Goal: Information Seeking & Learning: Learn about a topic

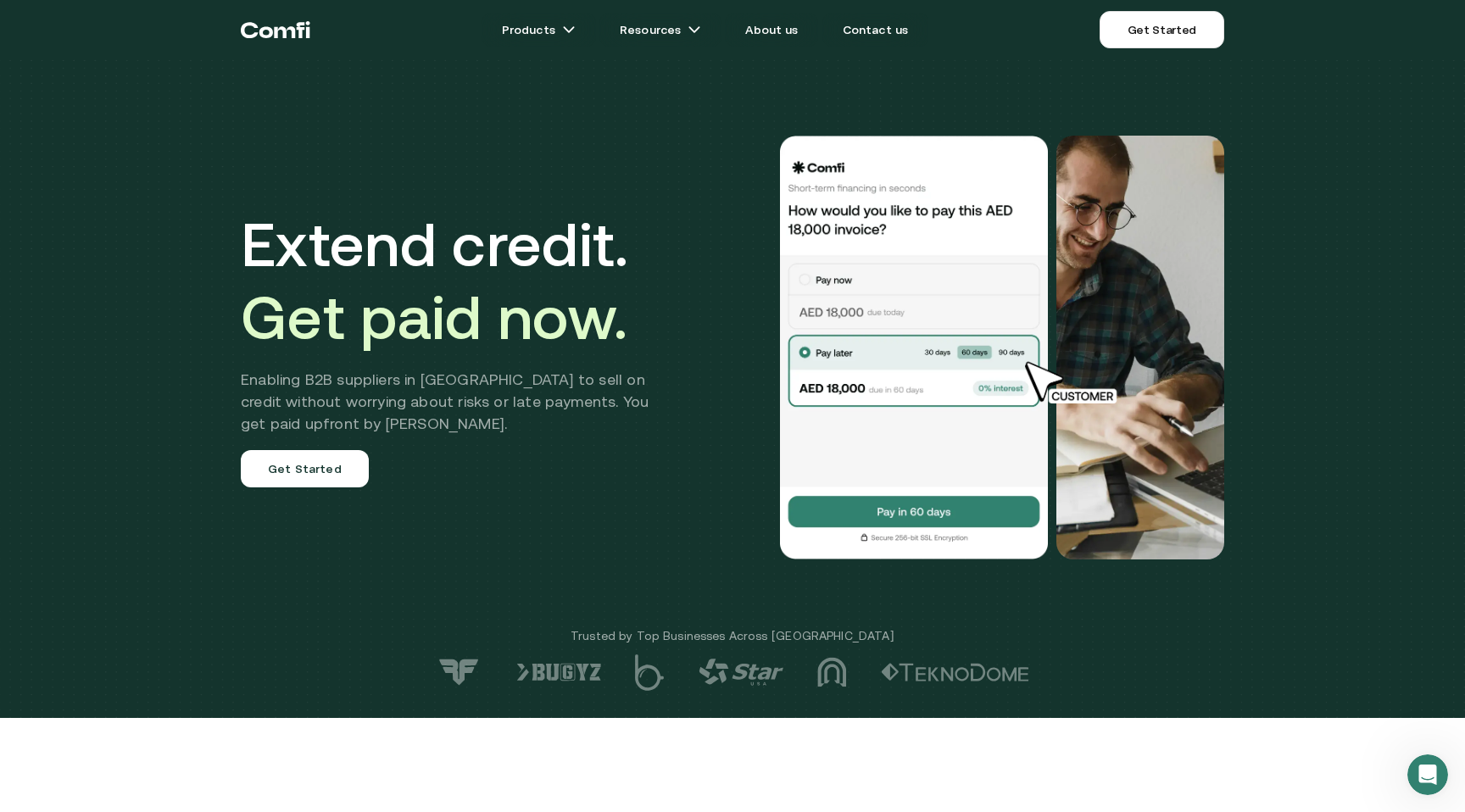
click at [446, 378] on h2 "Enabling B2B suppliers in [GEOGRAPHIC_DATA] to sell on credit without worrying …" at bounding box center [457, 402] width 433 height 66
click at [548, 387] on h2 "Enabling B2B suppliers in [GEOGRAPHIC_DATA] to sell on credit without worrying …" at bounding box center [457, 402] width 433 height 66
click at [560, 402] on h2 "Enabling B2B suppliers in [GEOGRAPHIC_DATA] to sell on credit without worrying …" at bounding box center [457, 402] width 433 height 66
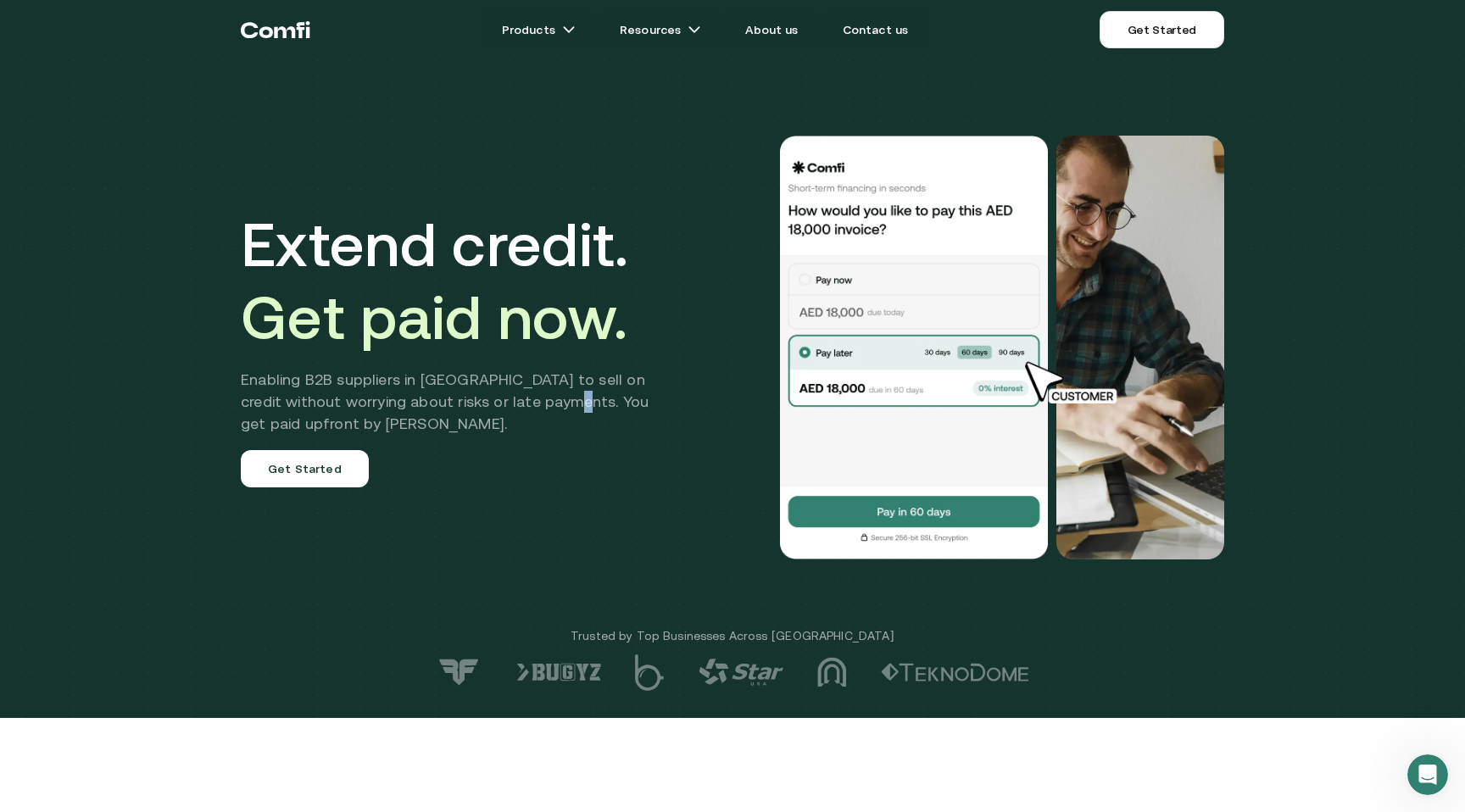
click at [560, 402] on h2 "Enabling B2B suppliers in [GEOGRAPHIC_DATA] to sell on credit without worrying …" at bounding box center [457, 402] width 433 height 66
click at [567, 398] on h2 "Enabling B2B suppliers in [GEOGRAPHIC_DATA] to sell on credit without worrying …" at bounding box center [457, 402] width 433 height 66
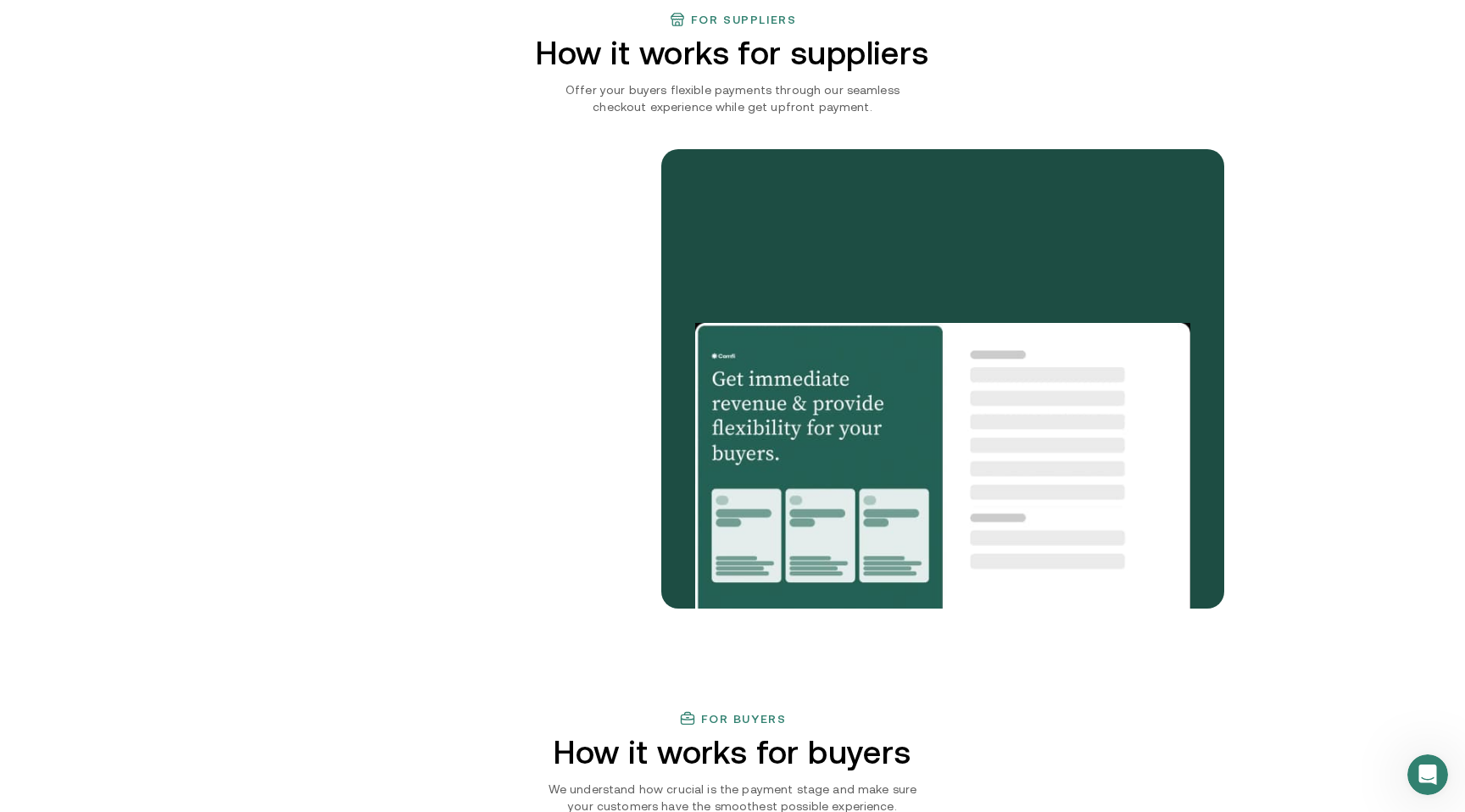
scroll to position [1351, 0]
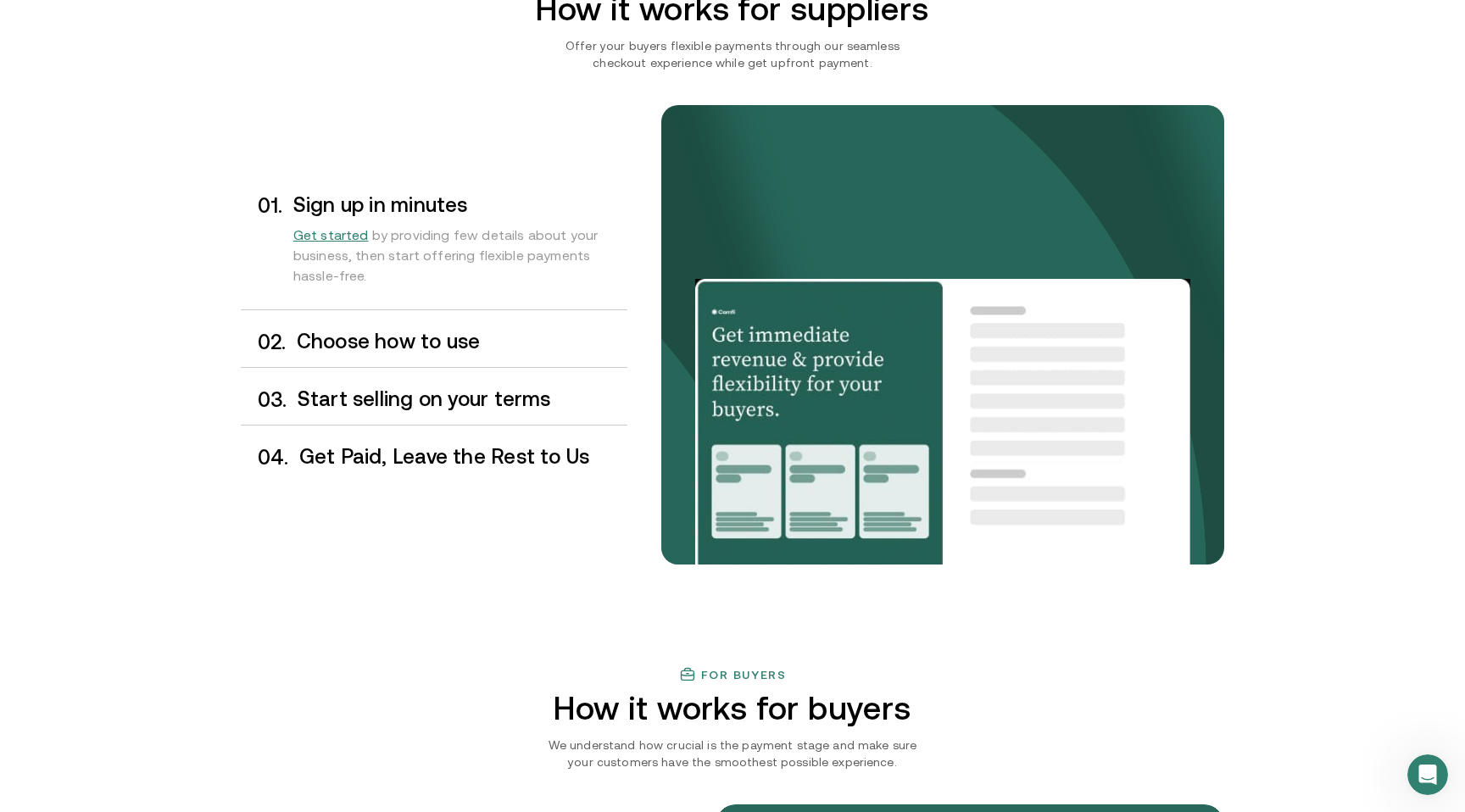
click at [462, 351] on h3 "Choose how to use" at bounding box center [463, 342] width 331 height 22
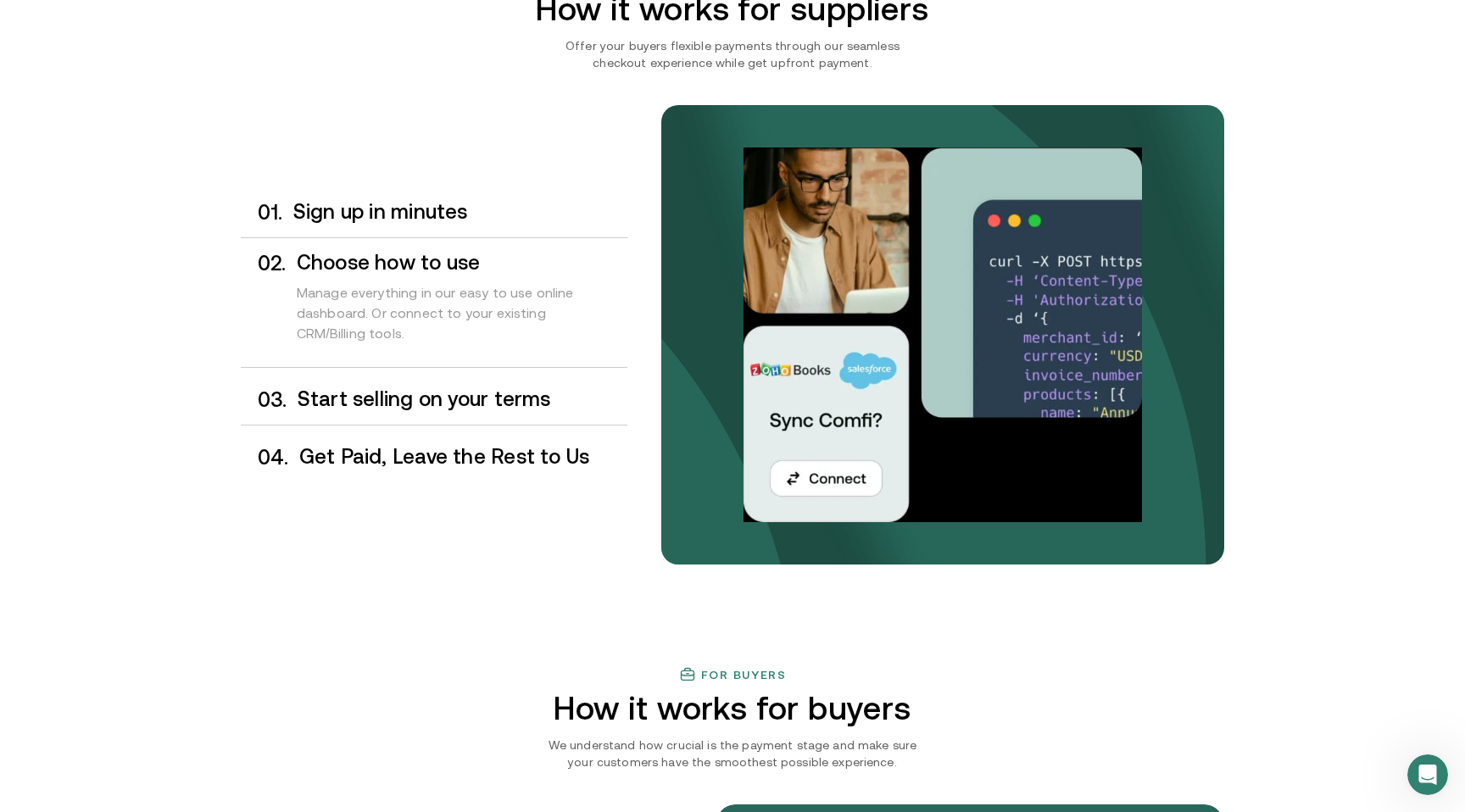
click at [486, 409] on h3 "Start selling on your terms" at bounding box center [463, 399] width 330 height 22
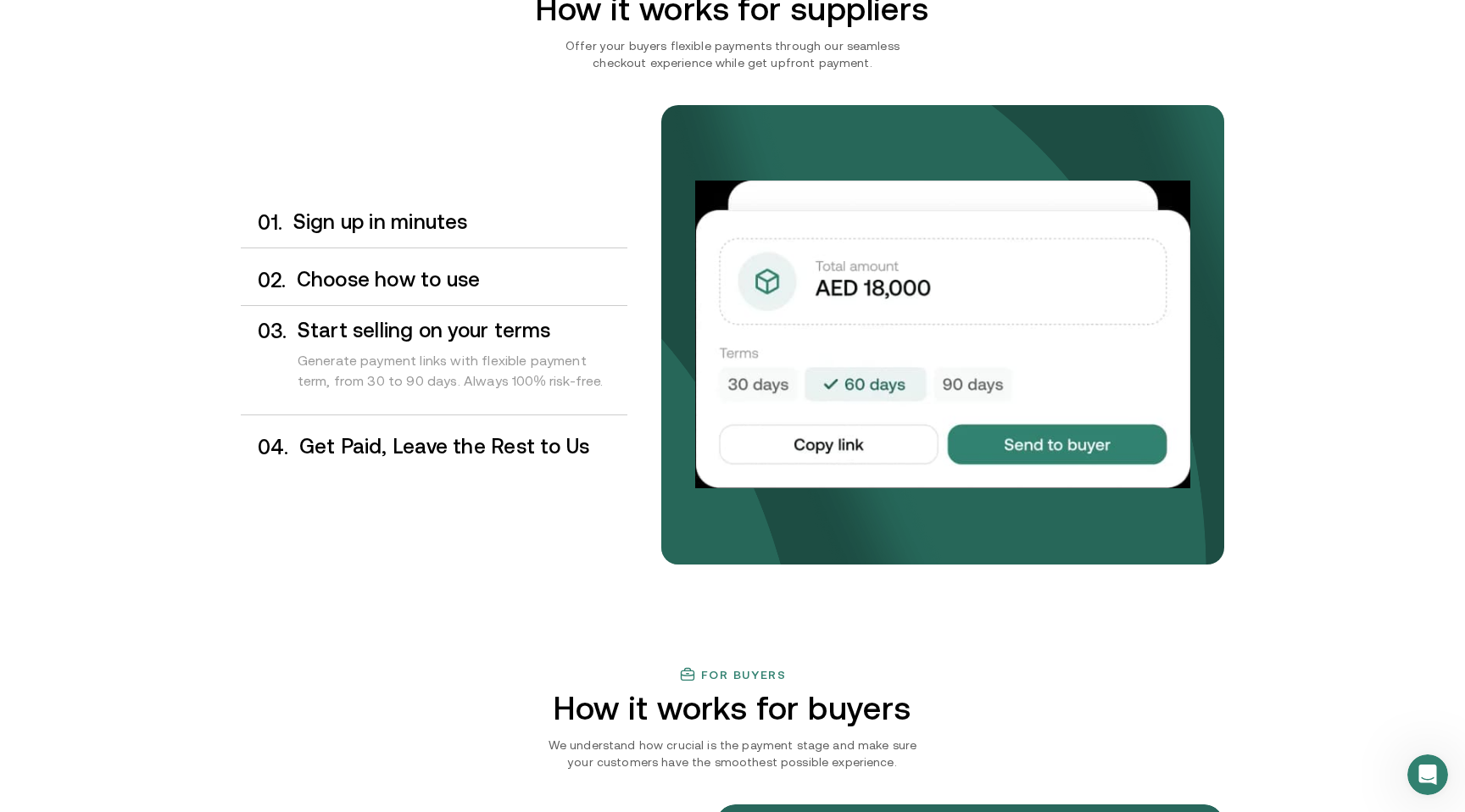
click at [499, 464] on div "0 4 . Get Paid, Leave the Rest to Us" at bounding box center [434, 447] width 387 height 50
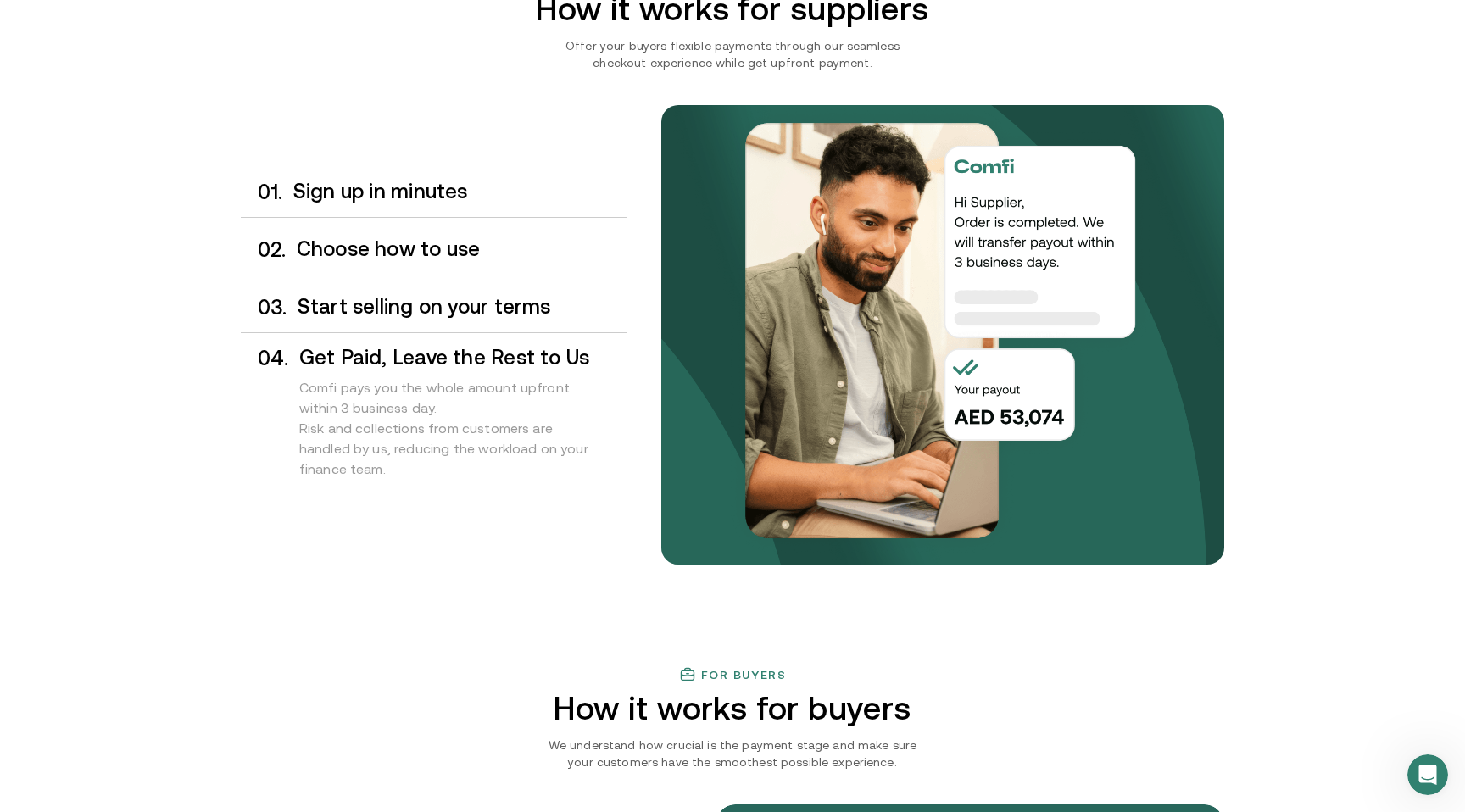
click at [422, 287] on div "0 3 . Start selling on your terms" at bounding box center [434, 307] width 387 height 50
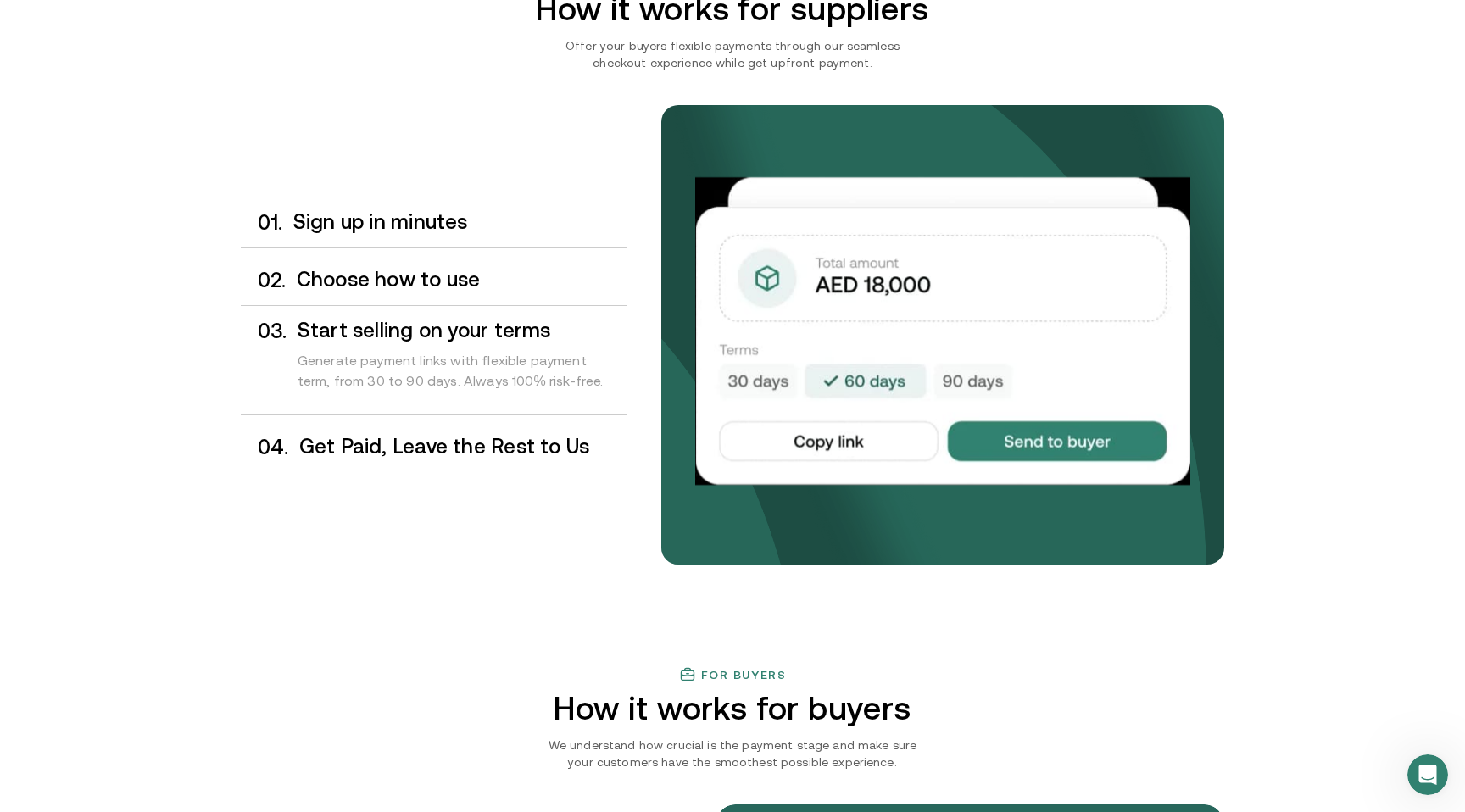
click at [423, 278] on h3 "Choose how to use" at bounding box center [463, 279] width 331 height 22
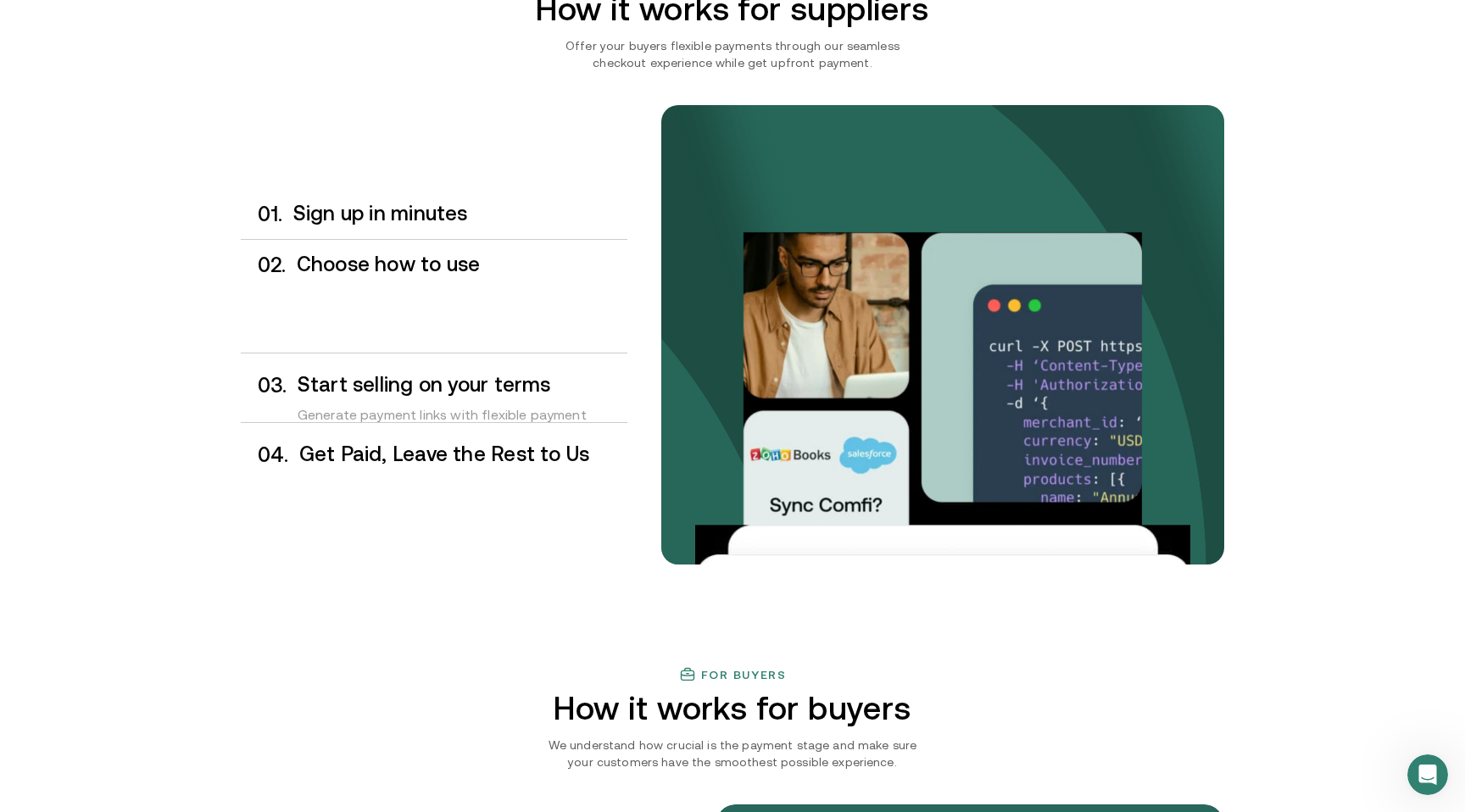
click at [424, 229] on div "0 1 . Sign up in minutes" at bounding box center [434, 214] width 387 height 50
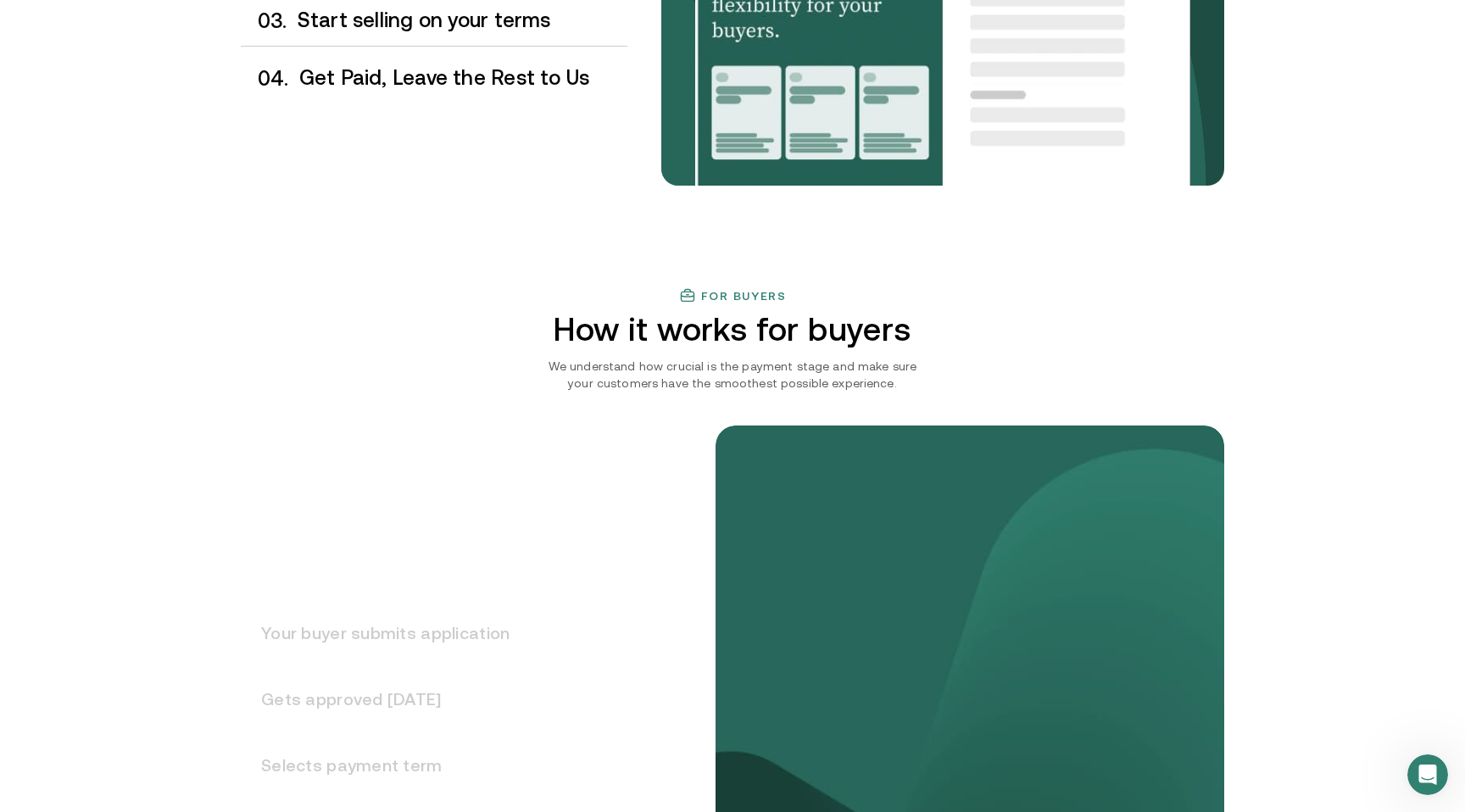
scroll to position [1820, 0]
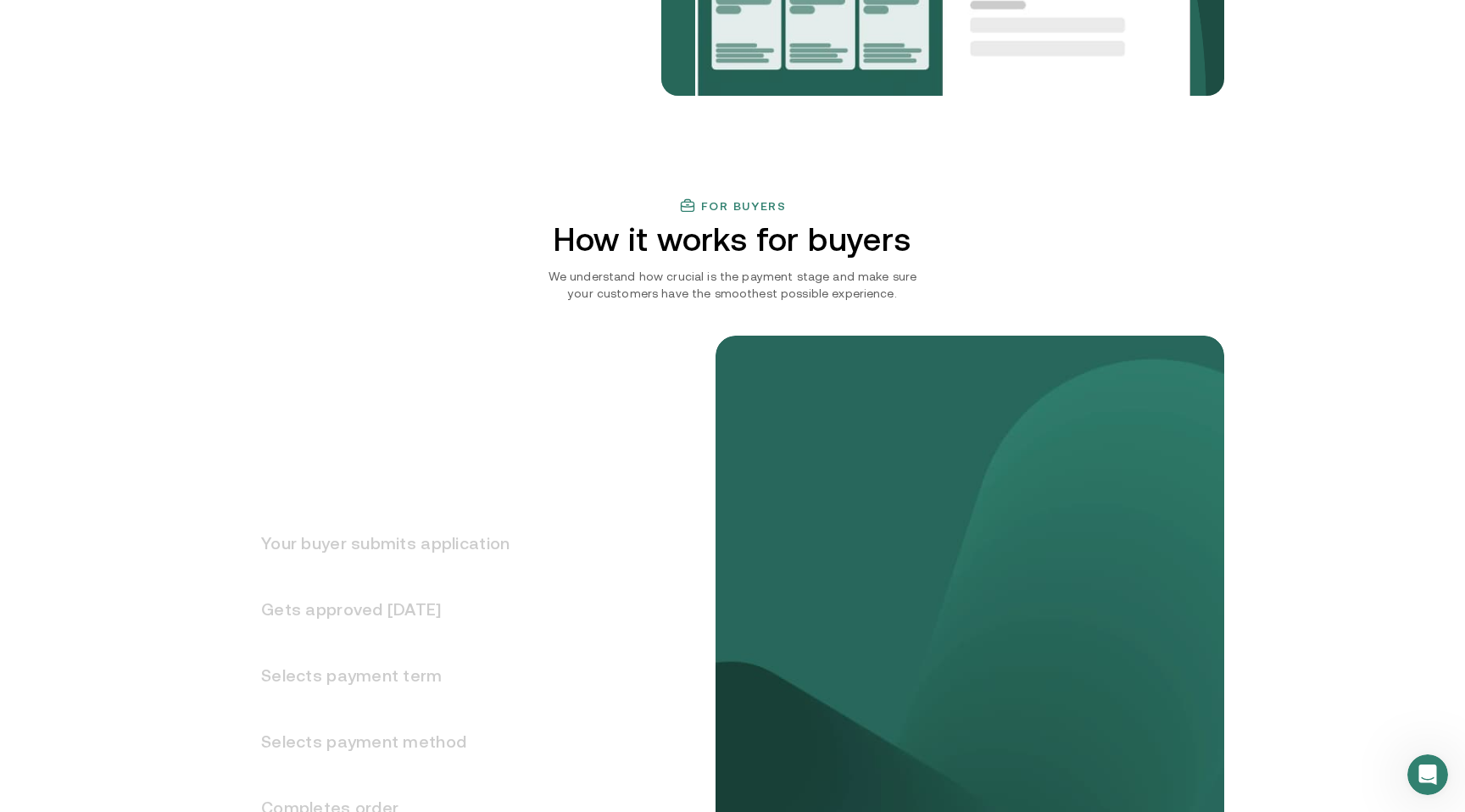
click at [691, 279] on p "We understand how crucial is the payment stage and make sure your customers hav…" at bounding box center [732, 285] width 385 height 34
click at [687, 315] on div "Your buyer submits application Gets approved [DATE] Selects payment term Select…" at bounding box center [733, 647] width 984 height 693
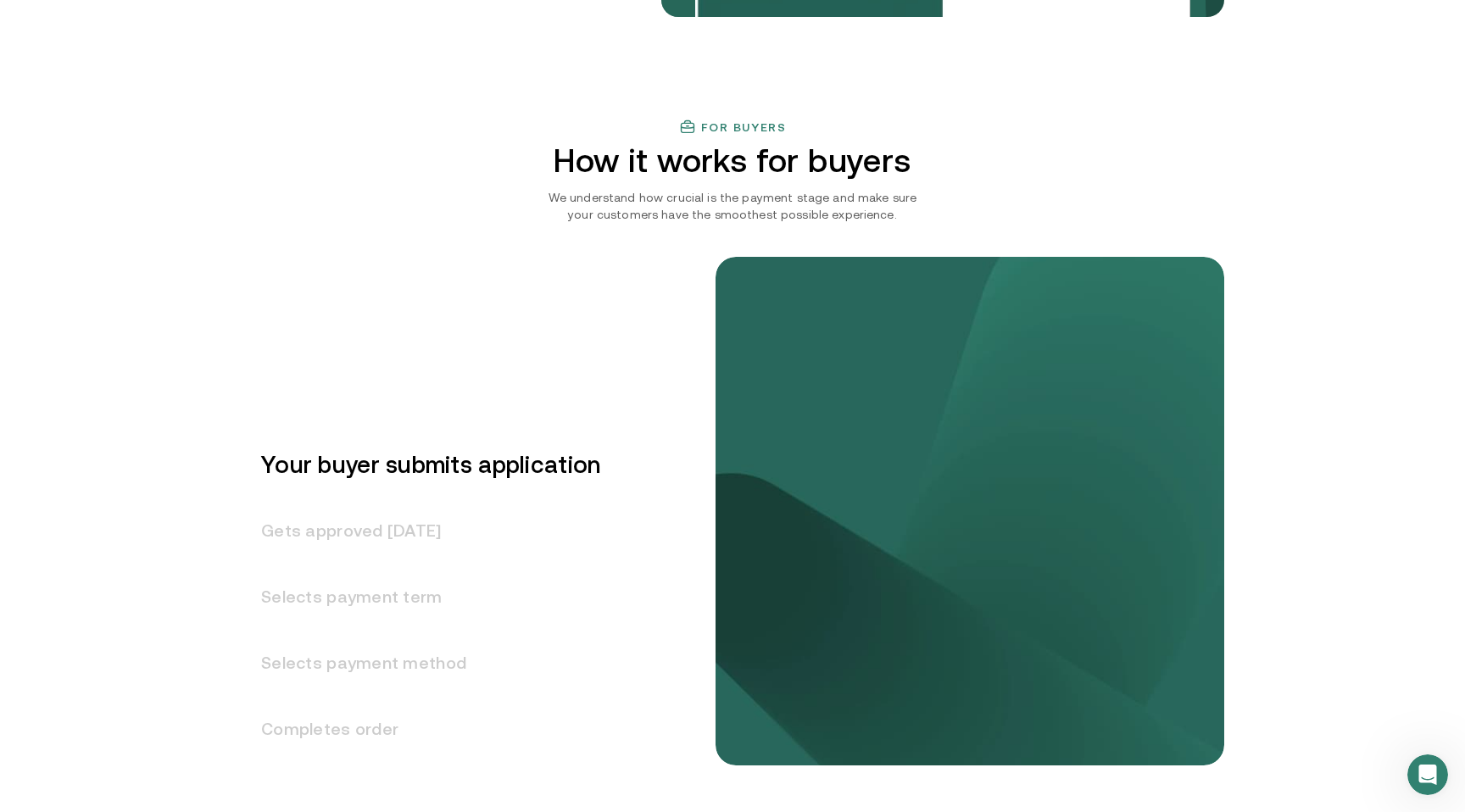
scroll to position [1895, 0]
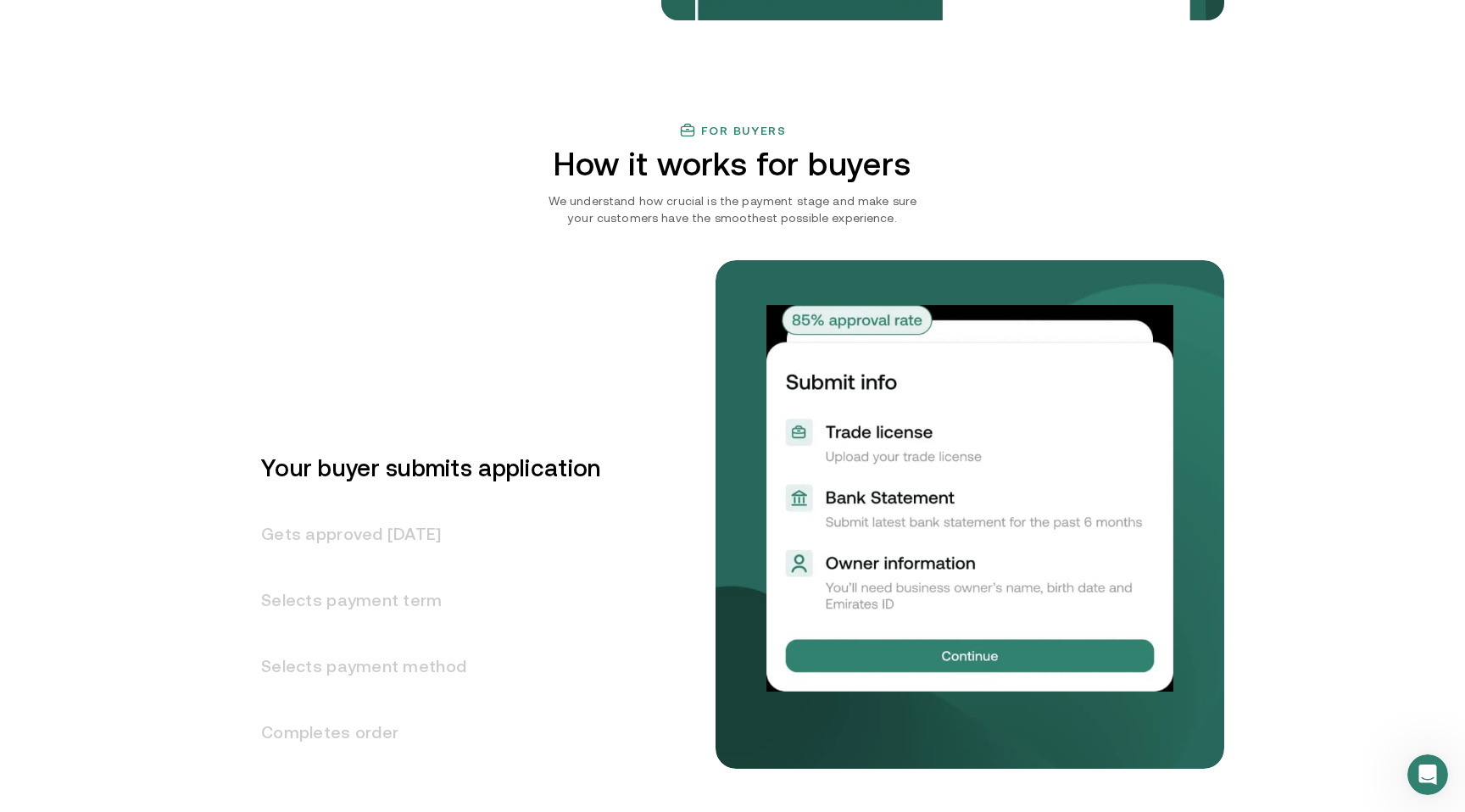
click at [380, 520] on h3 "Gets approved [DATE]" at bounding box center [421, 534] width 359 height 66
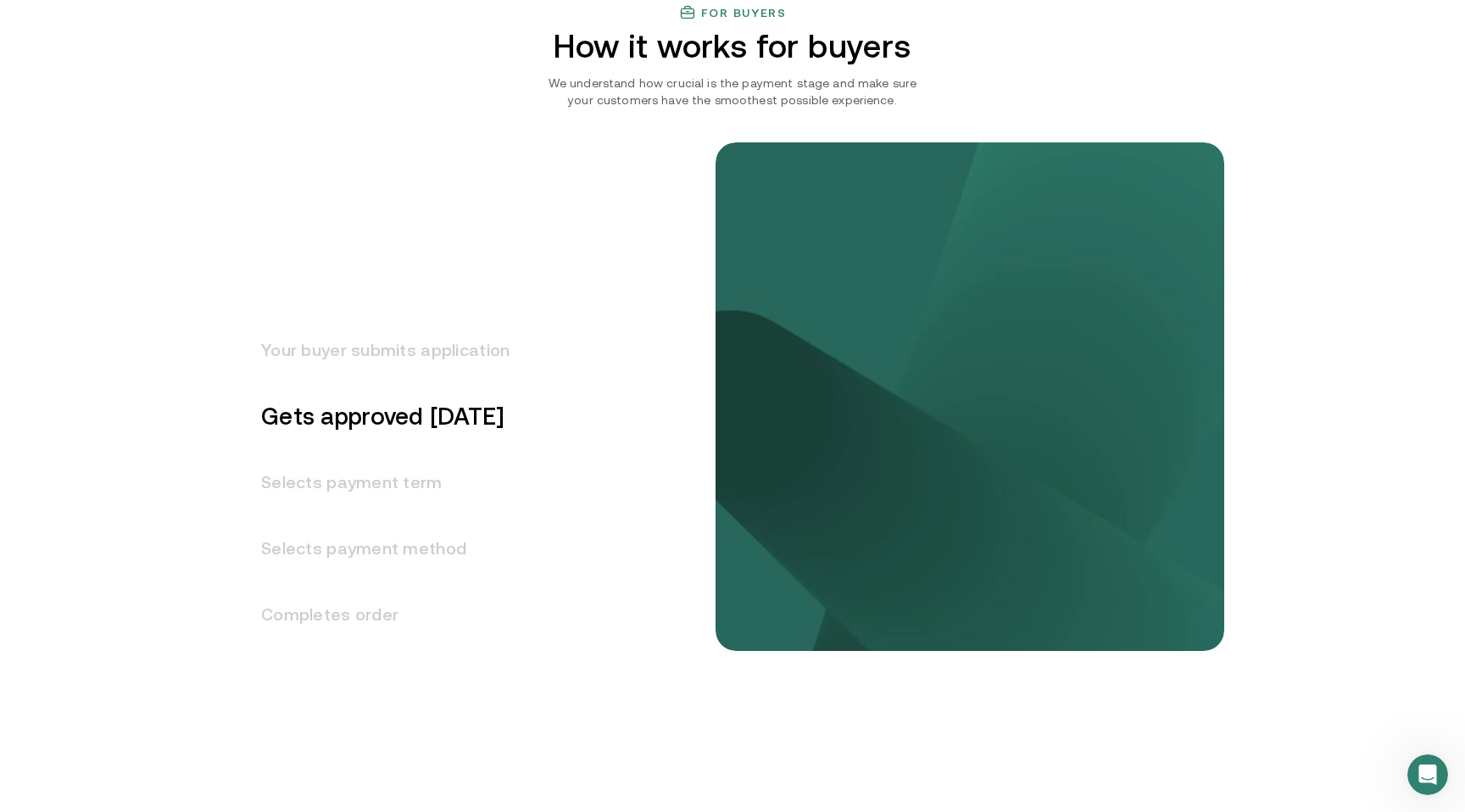
scroll to position [2024, 0]
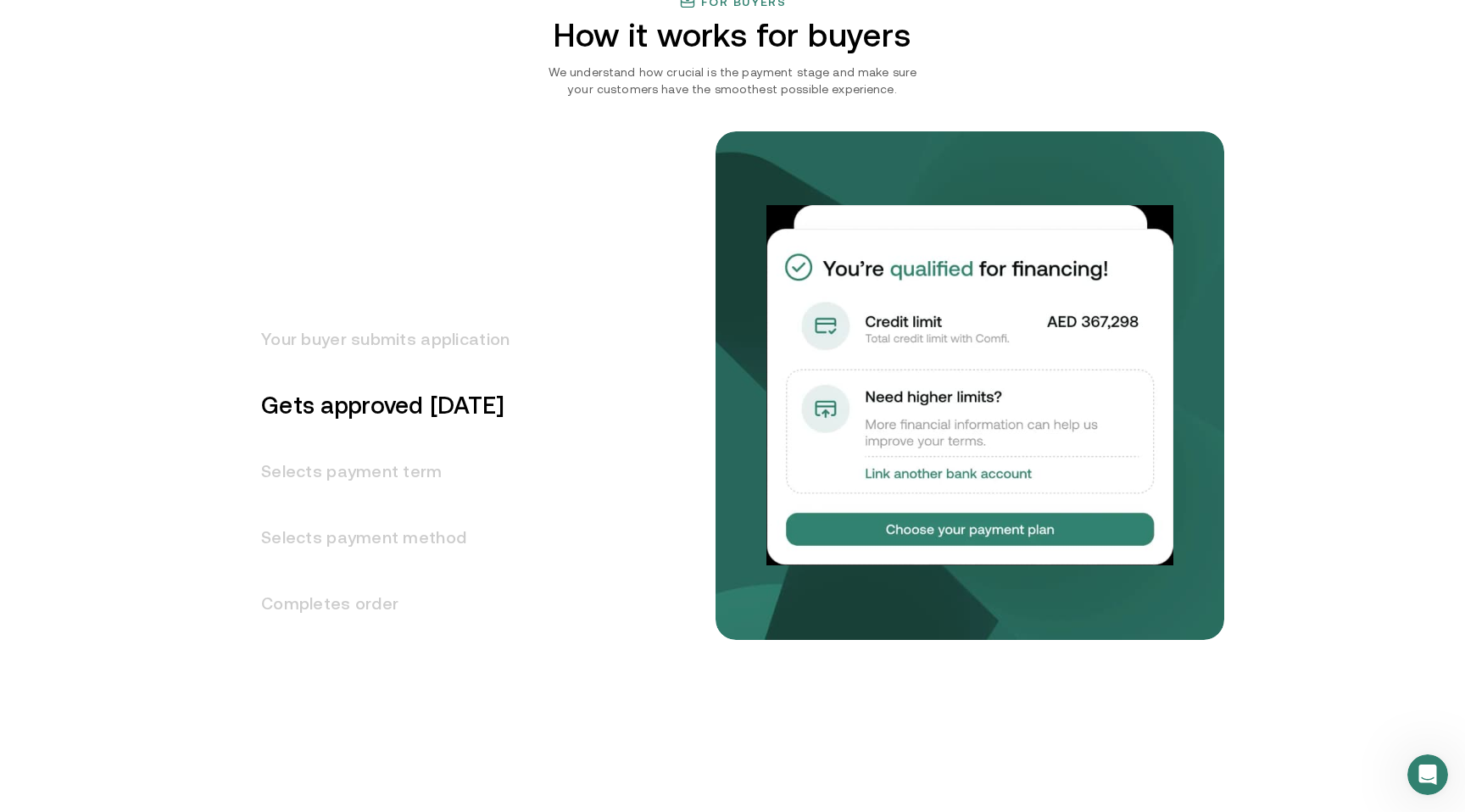
click at [371, 470] on h3 "Selects payment term" at bounding box center [375, 471] width 269 height 66
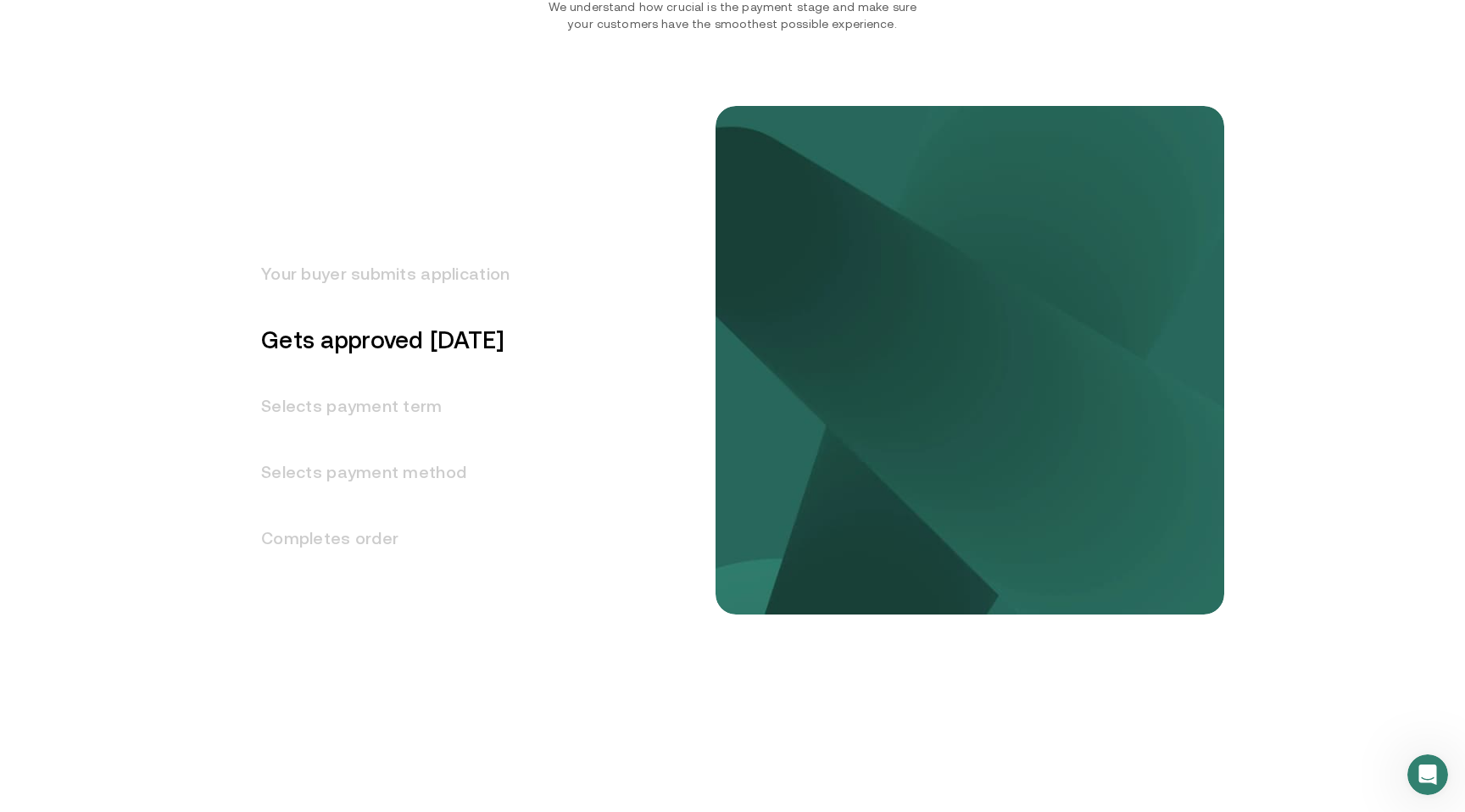
scroll to position [2090, 0]
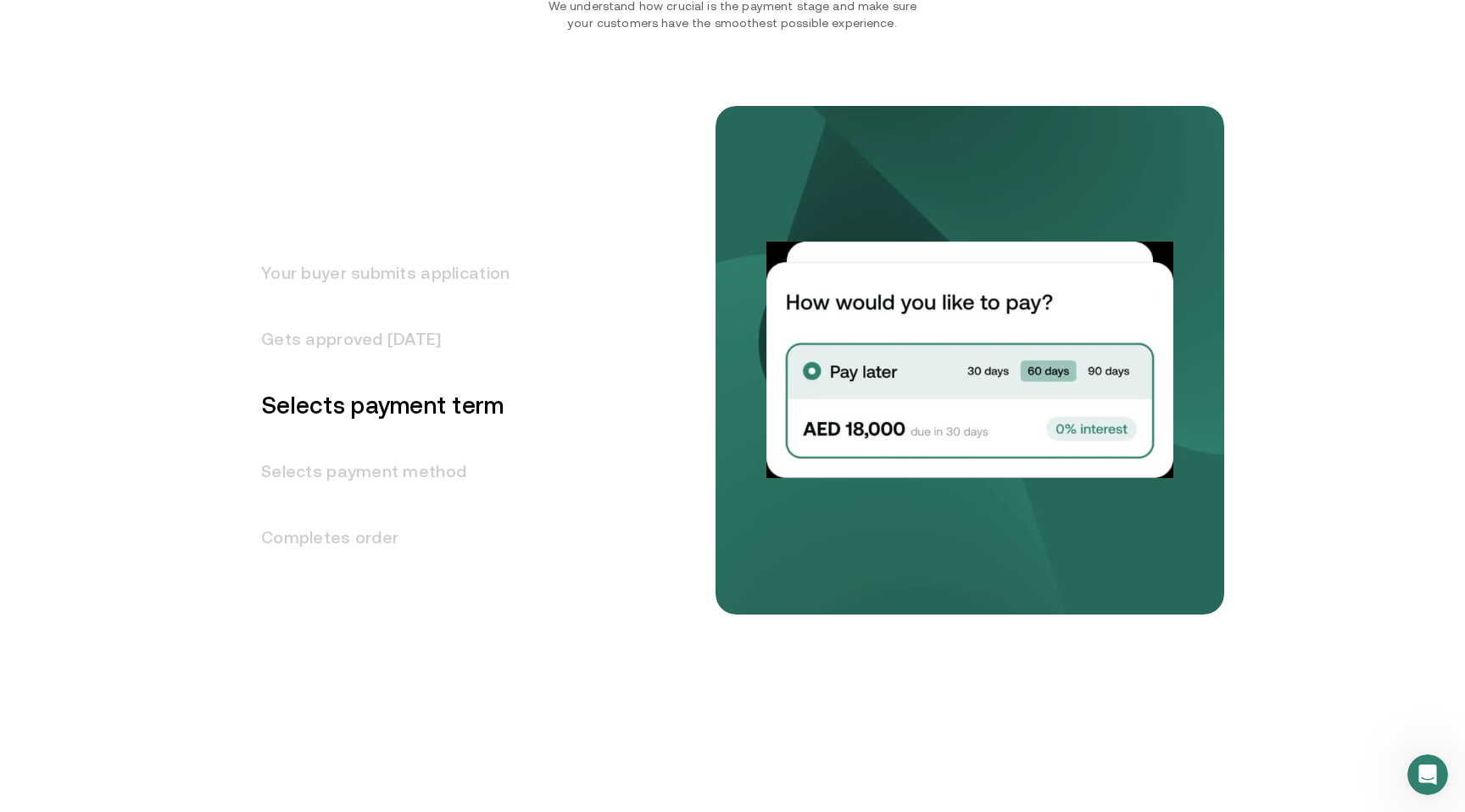
click at [435, 454] on h3 "Selects payment method" at bounding box center [375, 471] width 269 height 66
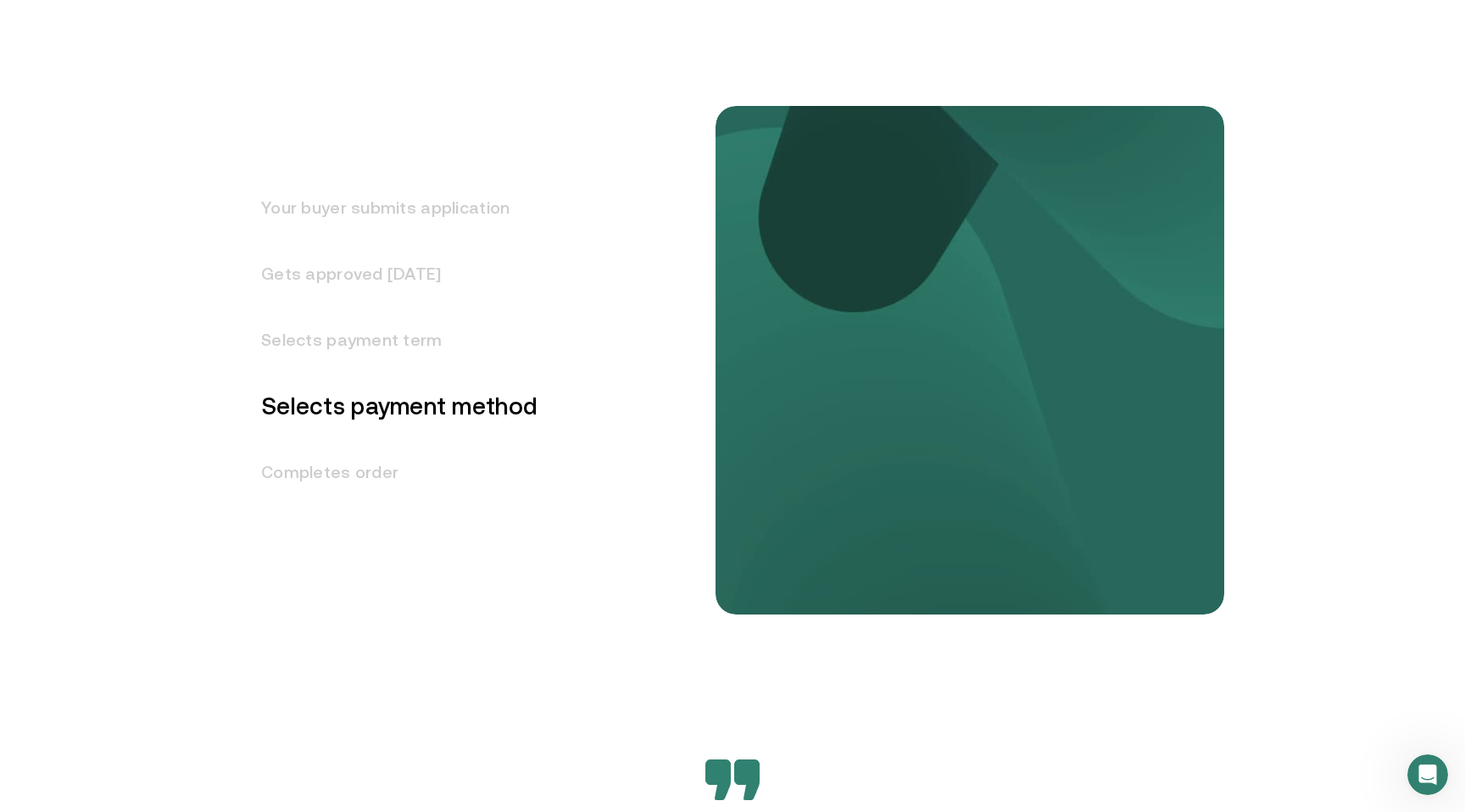
scroll to position [2156, 0]
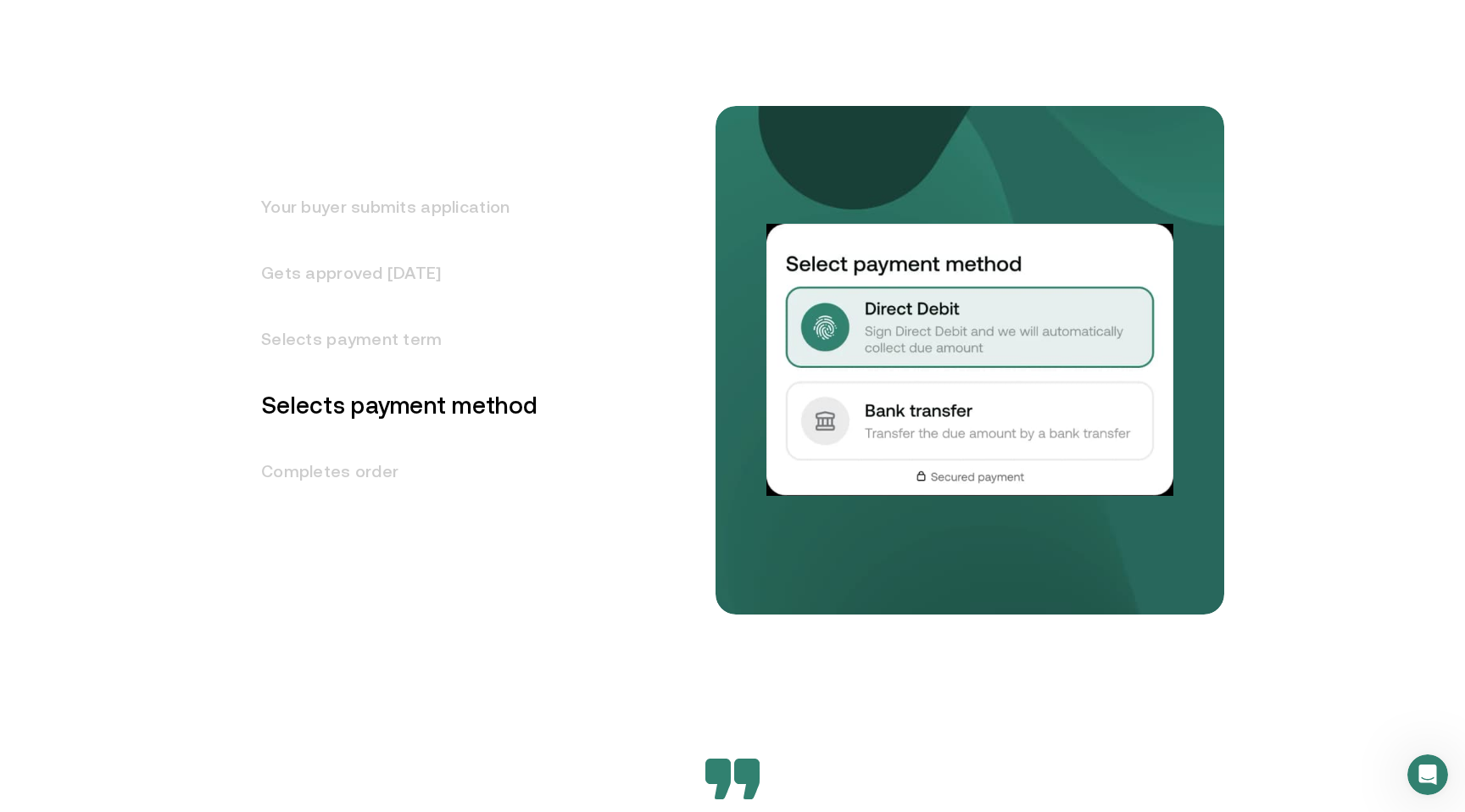
click at [435, 454] on h3 "Completes order" at bounding box center [390, 471] width 297 height 66
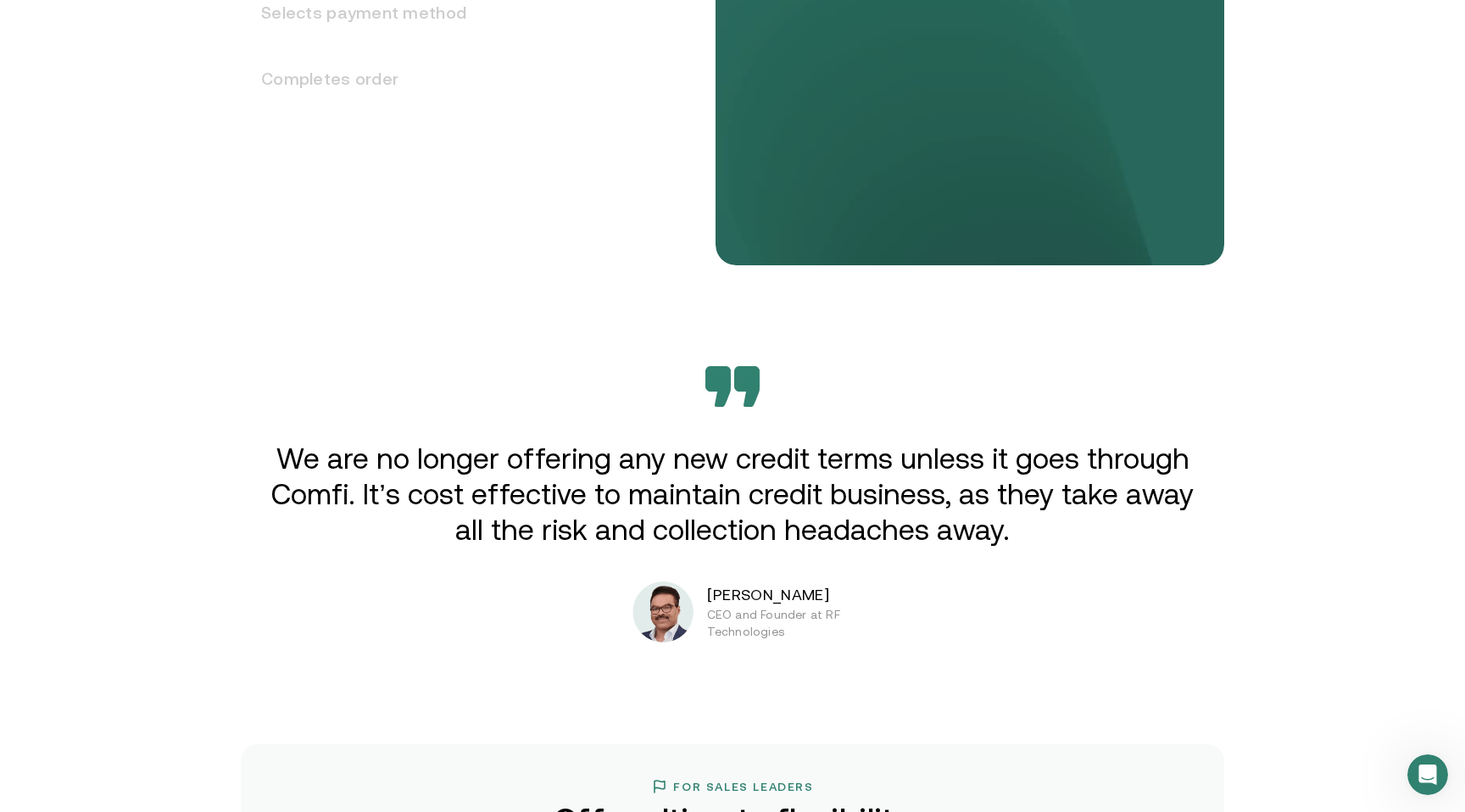
scroll to position [2652, 0]
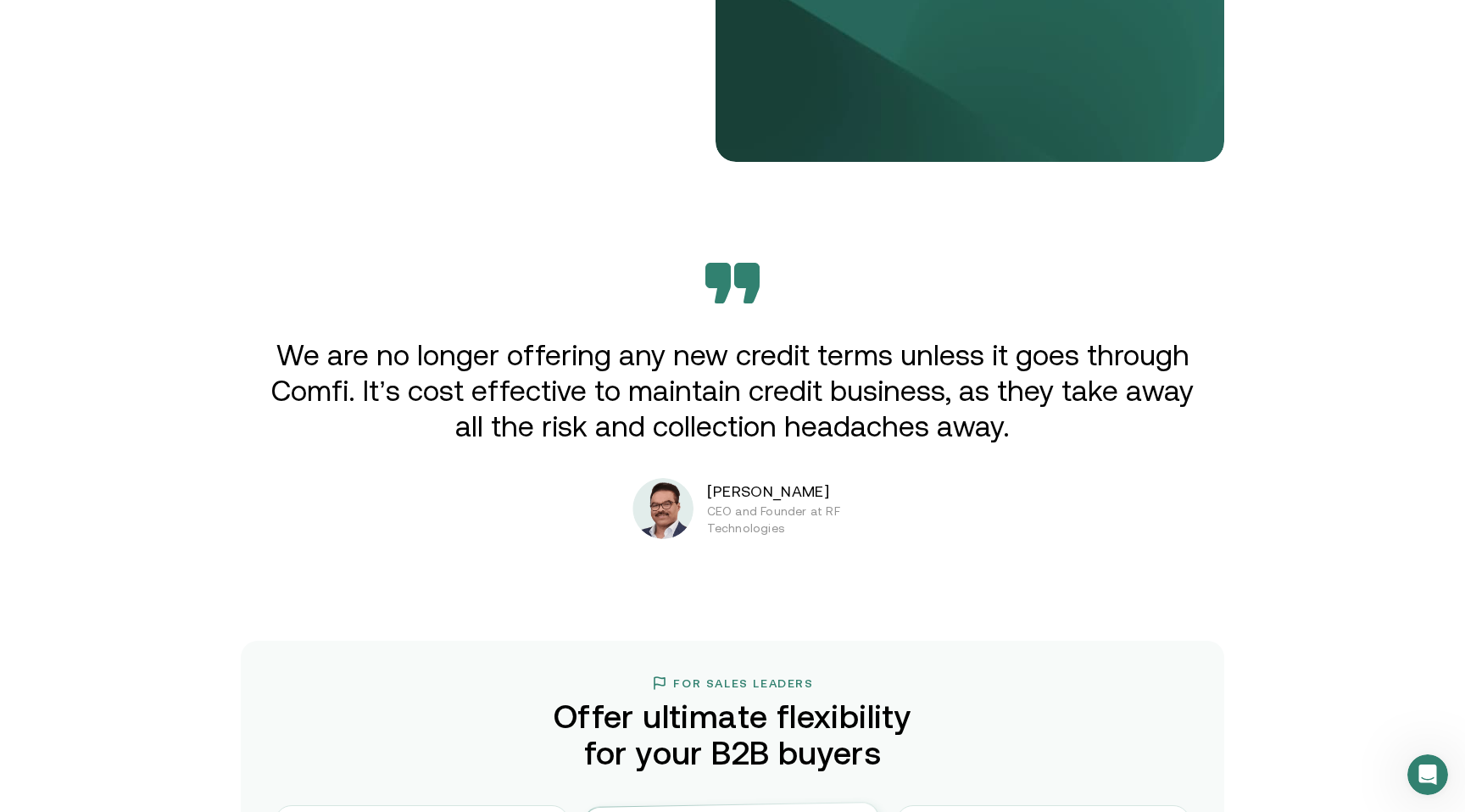
click at [653, 368] on p "We are no longer offering any new credit terms unless it goes through Comfi. It…" at bounding box center [732, 390] width 935 height 107
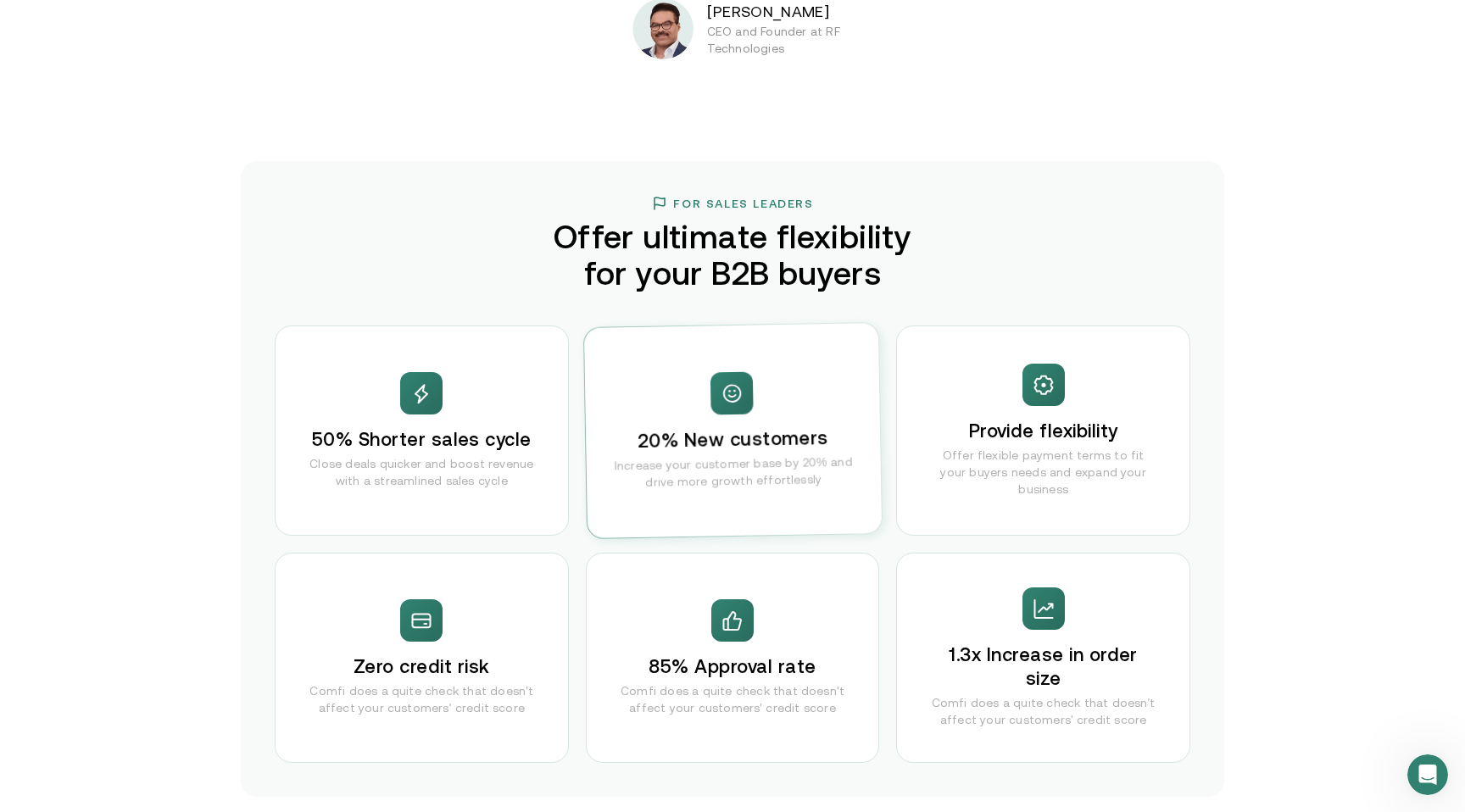
scroll to position [3171, 0]
